Goal: Check status: Check status

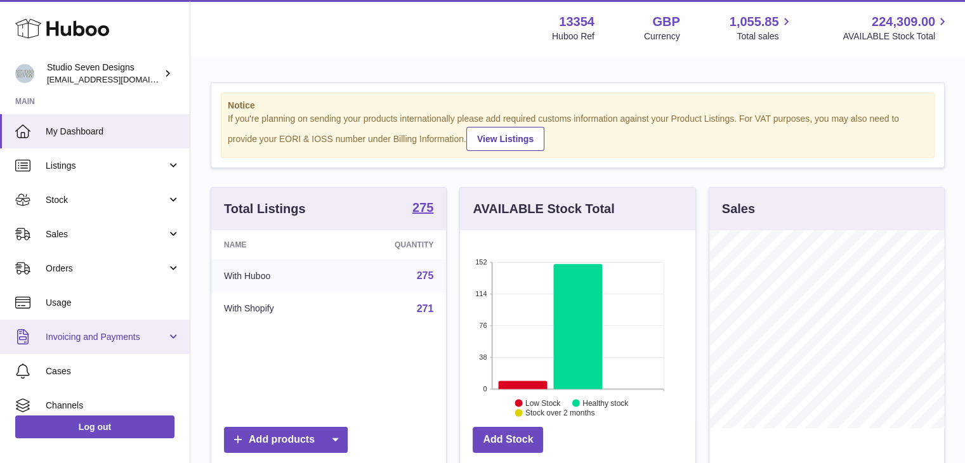
click at [168, 327] on link "Invoicing and Payments" at bounding box center [95, 337] width 190 height 34
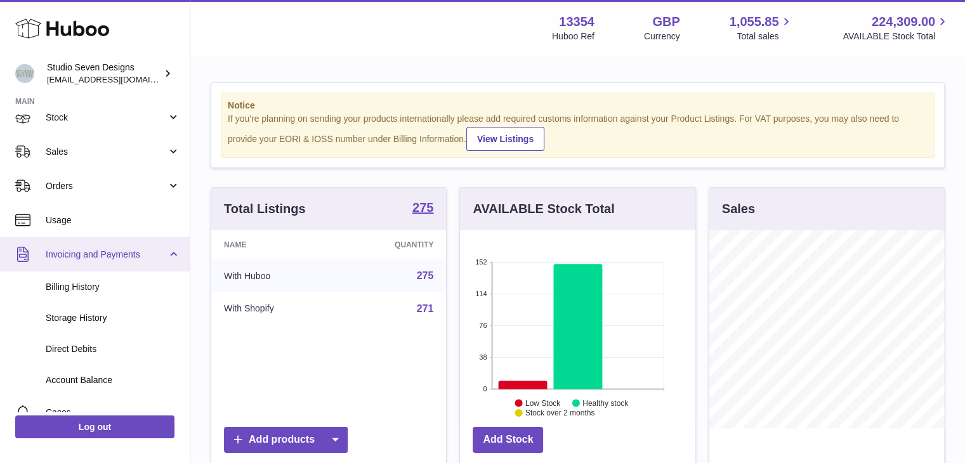
scroll to position [83, 0]
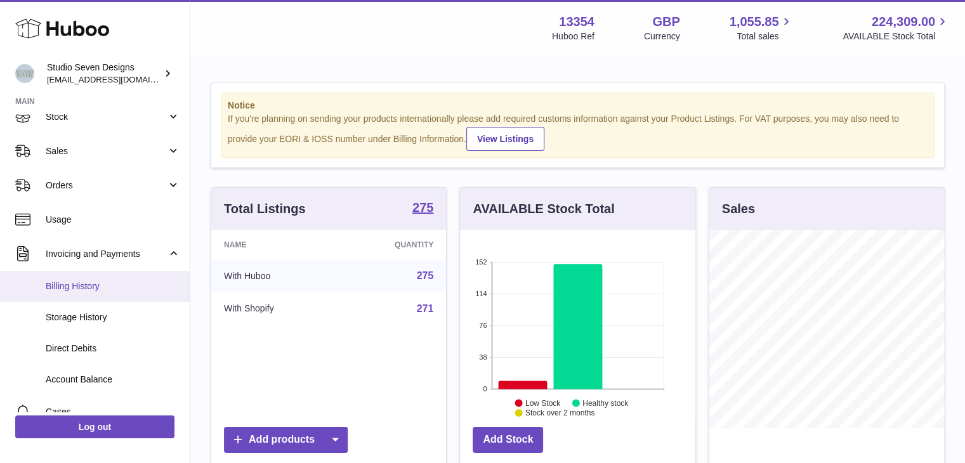
click at [112, 297] on link "Billing History" at bounding box center [95, 286] width 190 height 31
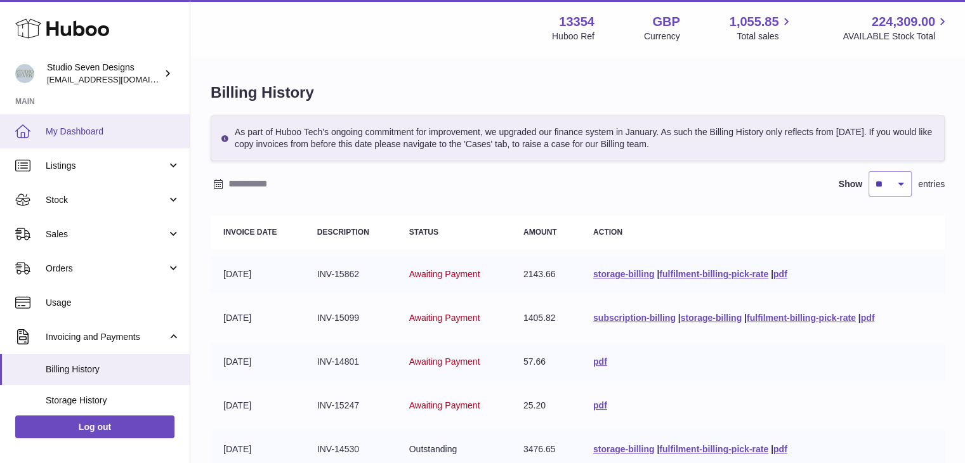
click at [86, 121] on link "My Dashboard" at bounding box center [95, 131] width 190 height 34
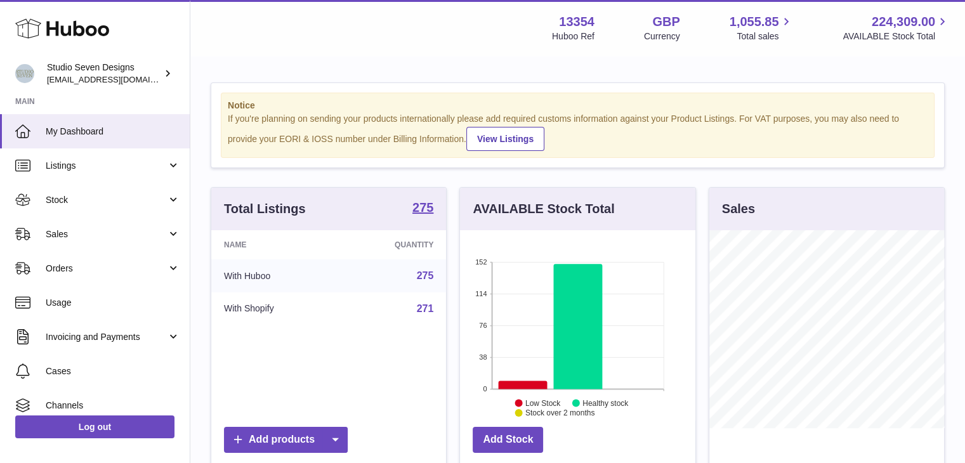
scroll to position [198, 235]
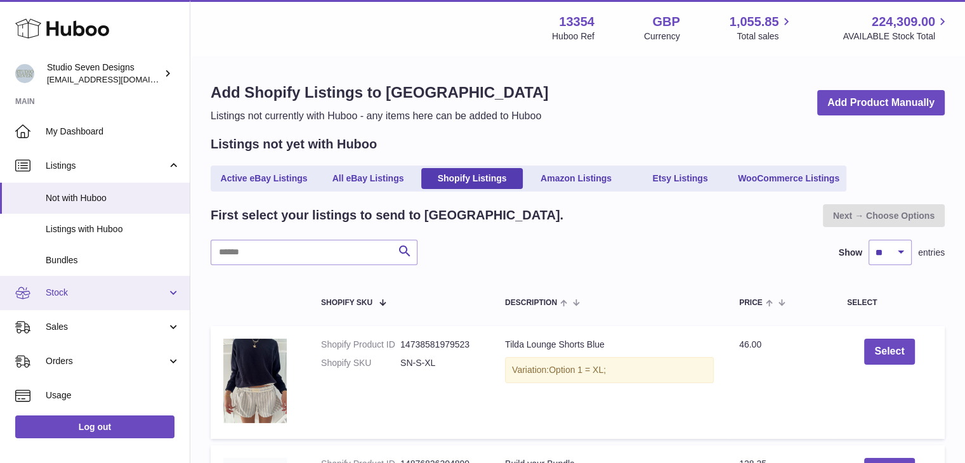
click at [151, 280] on link "Stock" at bounding box center [95, 293] width 190 height 34
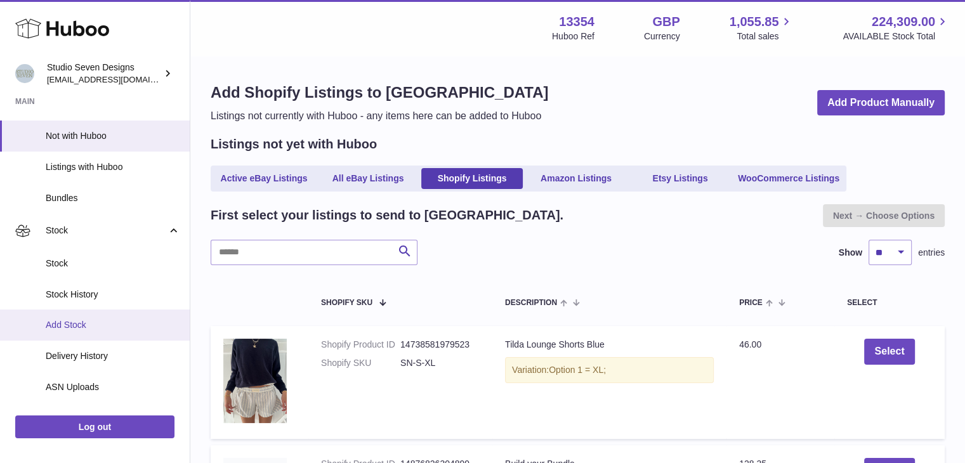
scroll to position [63, 0]
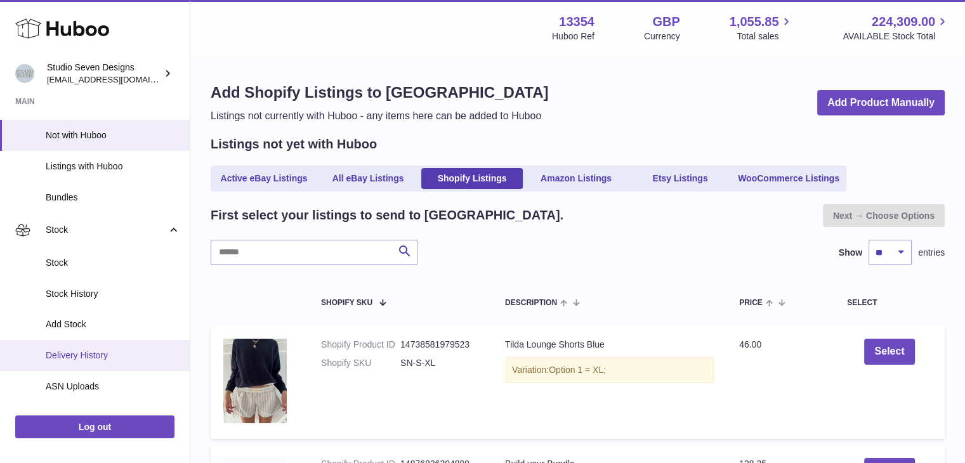
click at [125, 355] on span "Delivery History" at bounding box center [113, 356] width 134 height 12
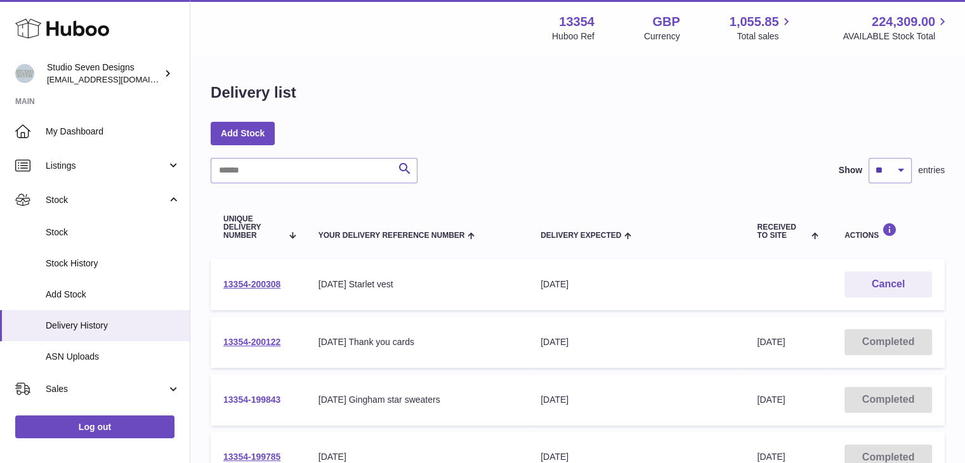
click at [264, 396] on link "13354-199843" at bounding box center [251, 400] width 57 height 10
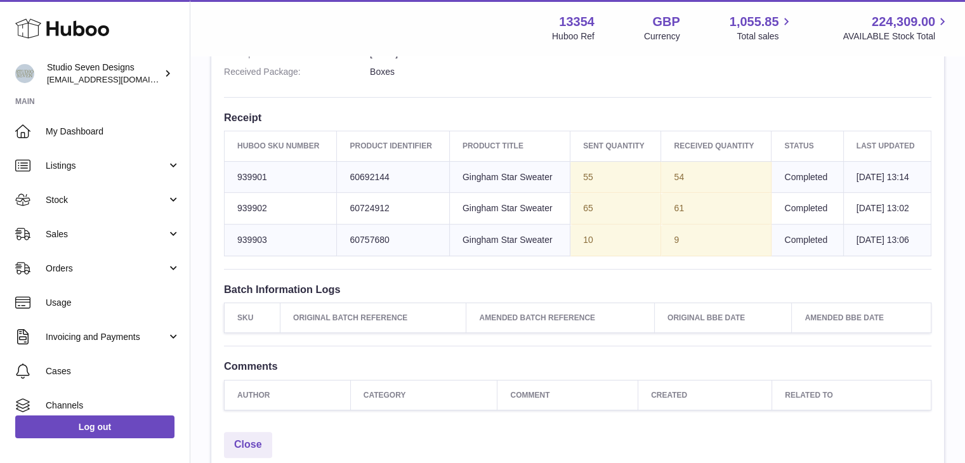
scroll to position [433, 0]
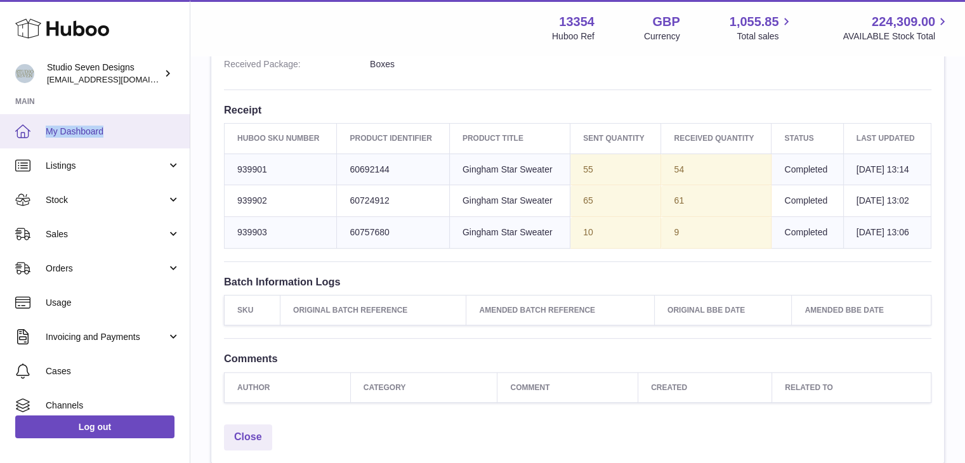
drag, startPoint x: 91, startPoint y: 112, endPoint x: 122, endPoint y: 135, distance: 38.9
click at [122, 135] on div "Main My Dashboard Listings Not with Huboo Listings with Huboo Bundles Stock Sto…" at bounding box center [95, 254] width 190 height 316
click at [122, 135] on span "My Dashboard" at bounding box center [113, 132] width 134 height 12
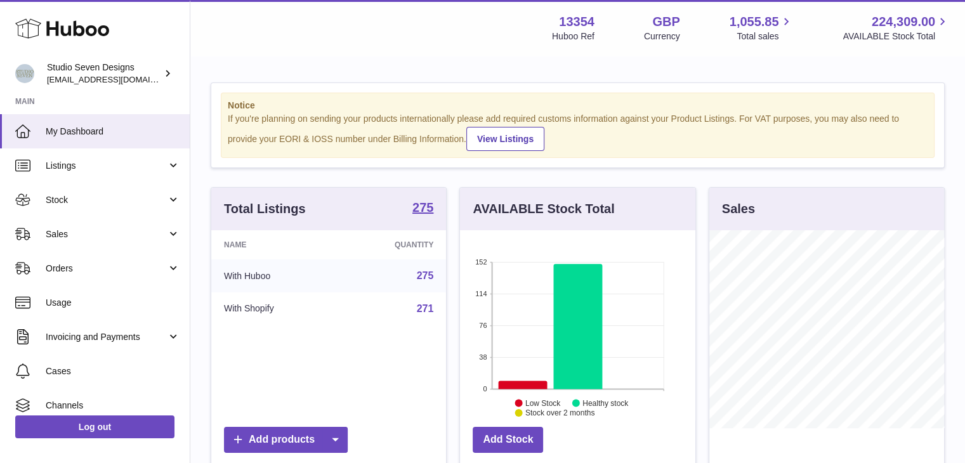
scroll to position [198, 235]
